Goal: Information Seeking & Learning: Learn about a topic

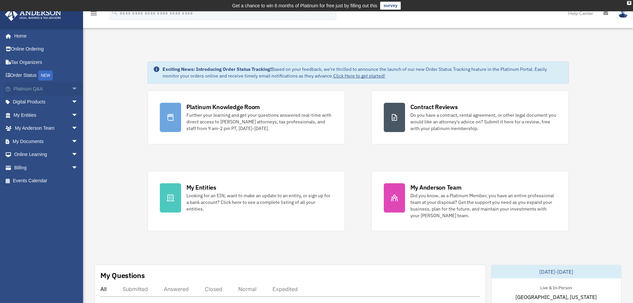
click at [71, 86] on span "arrow_drop_down" at bounding box center [77, 89] width 13 height 14
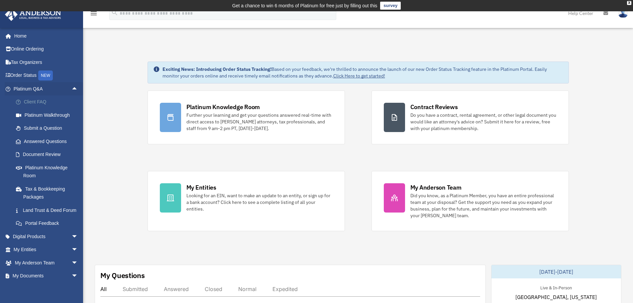
click at [58, 100] on link "Client FAQ" at bounding box center [48, 101] width 79 height 13
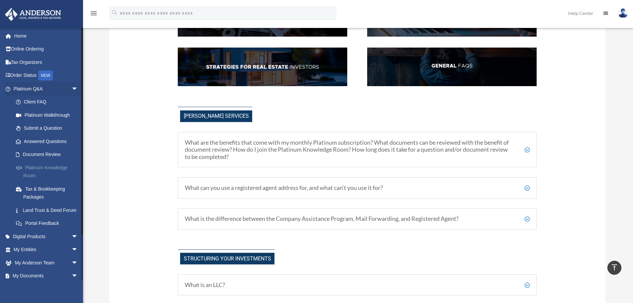
click at [54, 163] on link "Platinum Knowledge Room" at bounding box center [48, 171] width 79 height 21
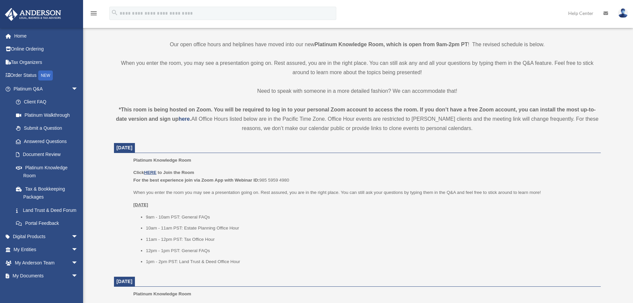
scroll to position [266, 0]
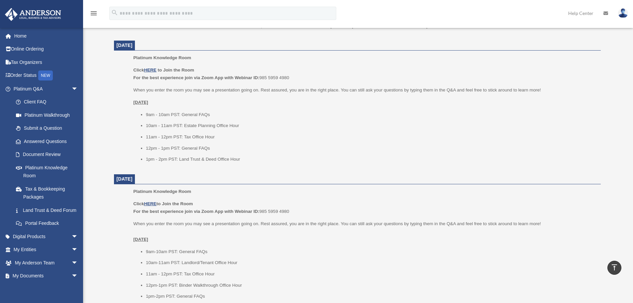
click at [207, 106] on p "Monday, October 6" at bounding box center [364, 102] width 462 height 8
click at [152, 70] on u "HERE" at bounding box center [150, 69] width 12 height 5
